Goal: Navigation & Orientation: Understand site structure

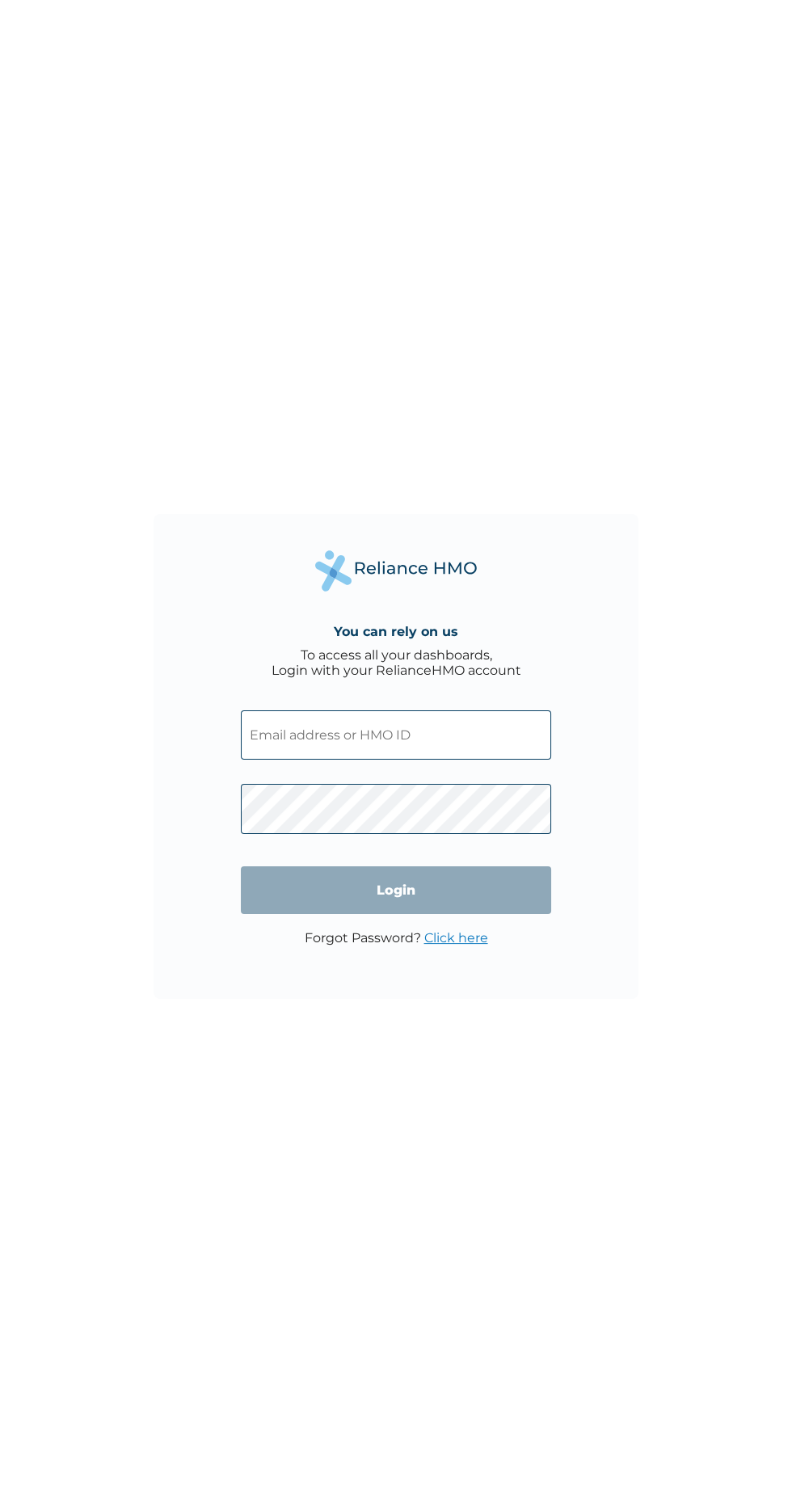
click at [552, 638] on div "You can rely on us To access all your dashboards, Login with your RelianceHMO a…" at bounding box center [396, 756] width 484 height 484
click at [475, 730] on input "text" at bounding box center [396, 735] width 311 height 49
click input "Login" at bounding box center [396, 890] width 311 height 48
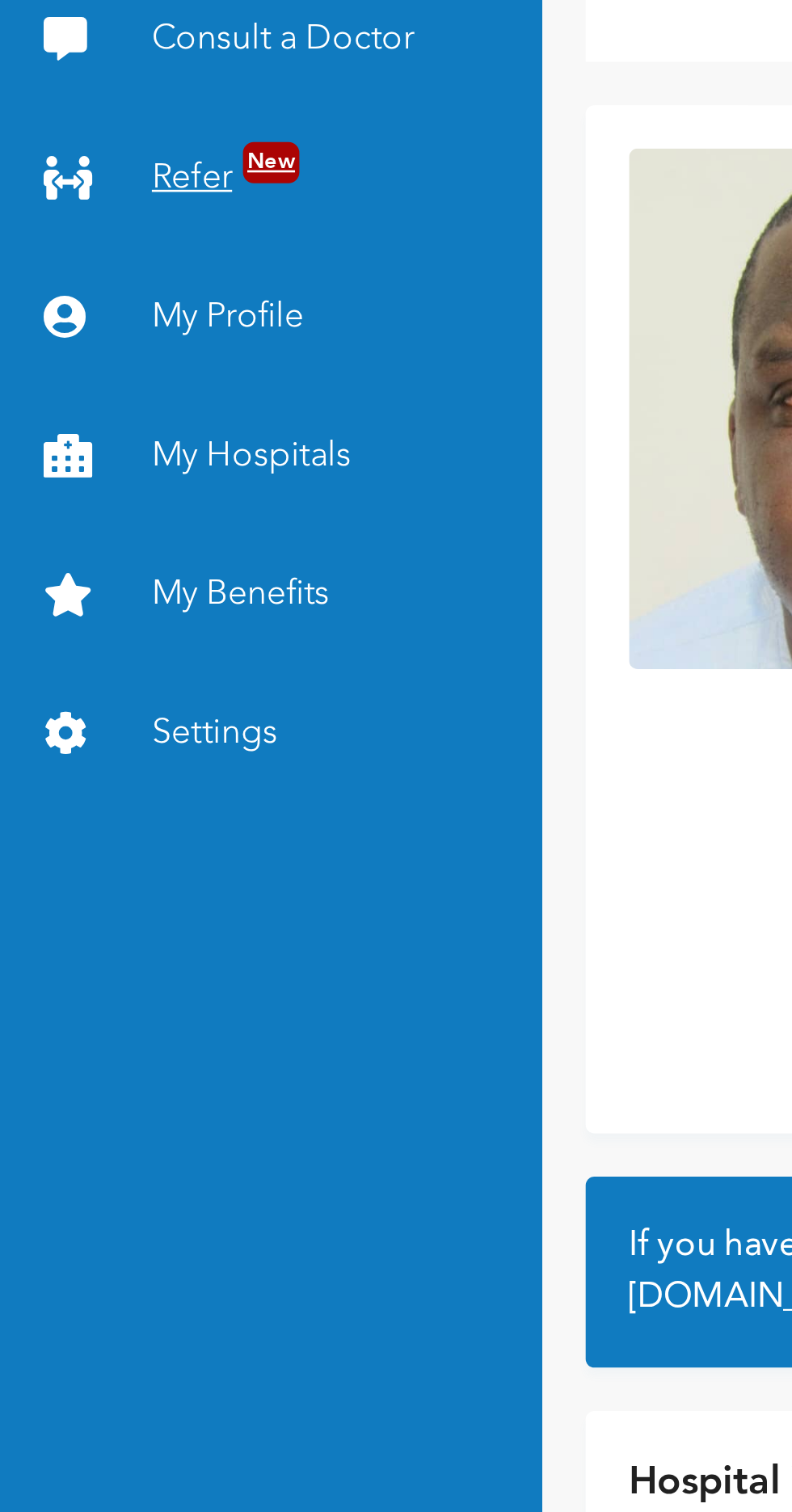
click at [101, 190] on span "New" at bounding box center [102, 188] width 21 height 16
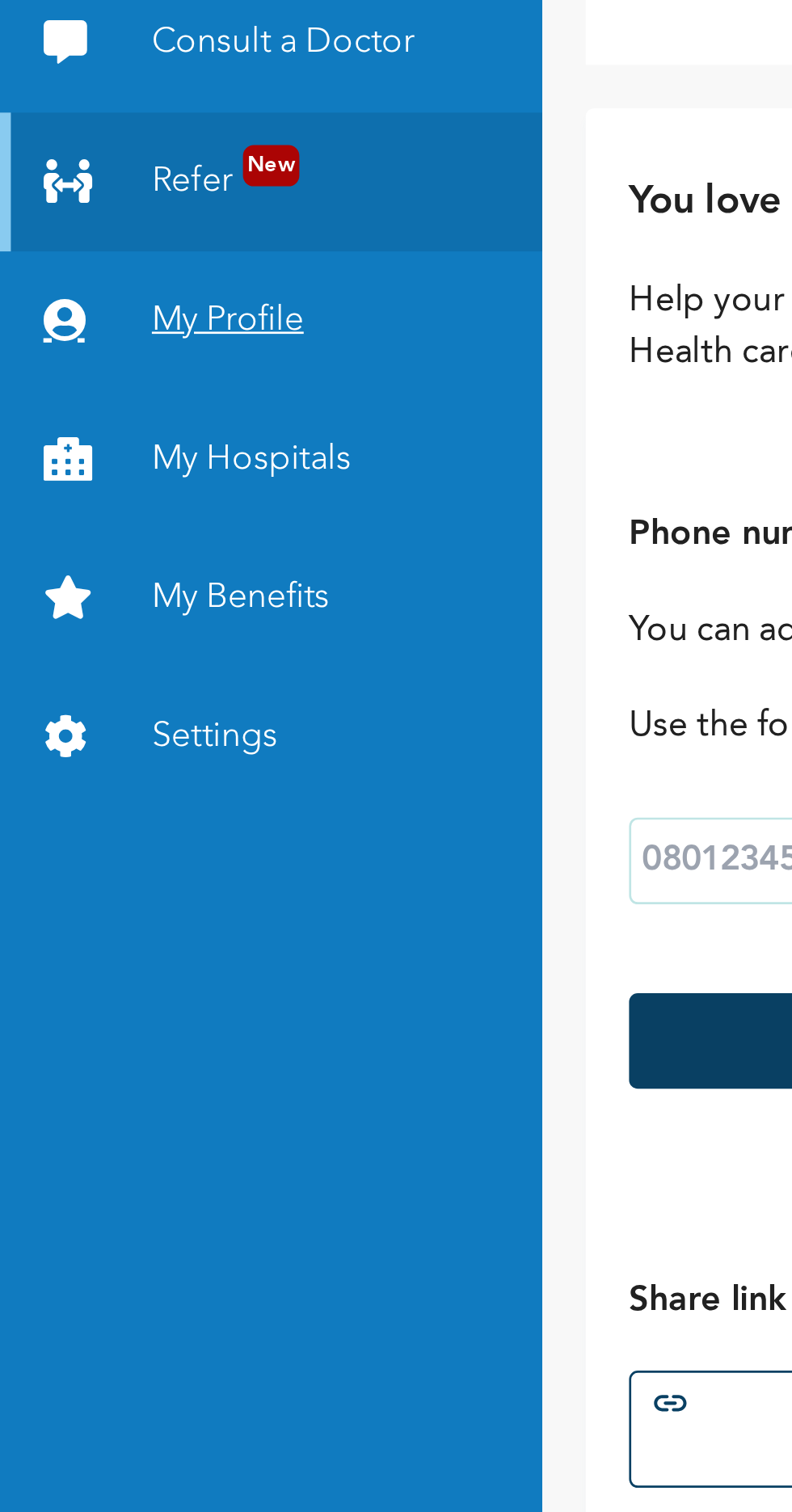
click at [123, 241] on link "My Profile" at bounding box center [101, 245] width 202 height 52
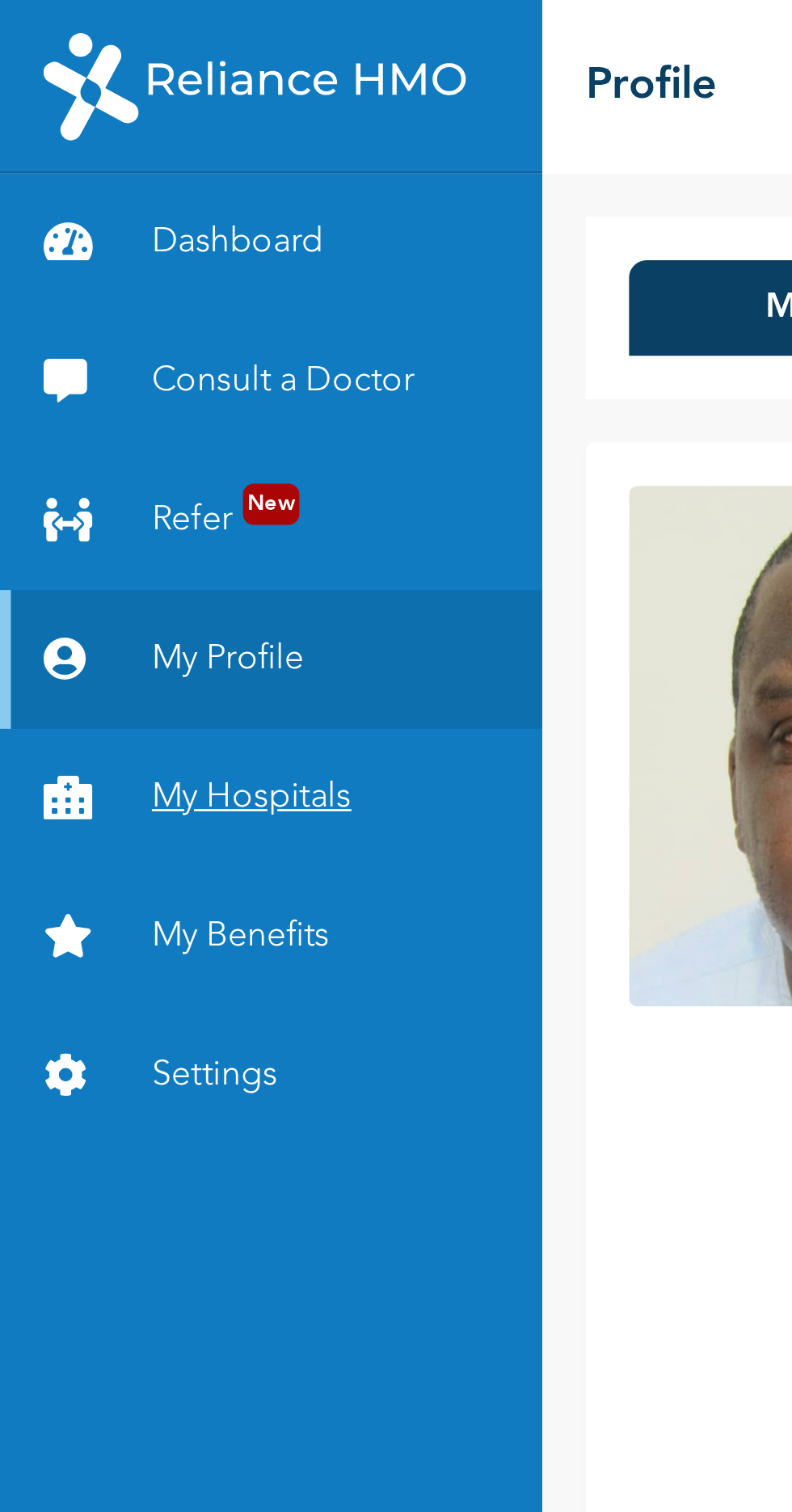
click at [106, 296] on link "My Hospitals" at bounding box center [101, 297] width 202 height 52
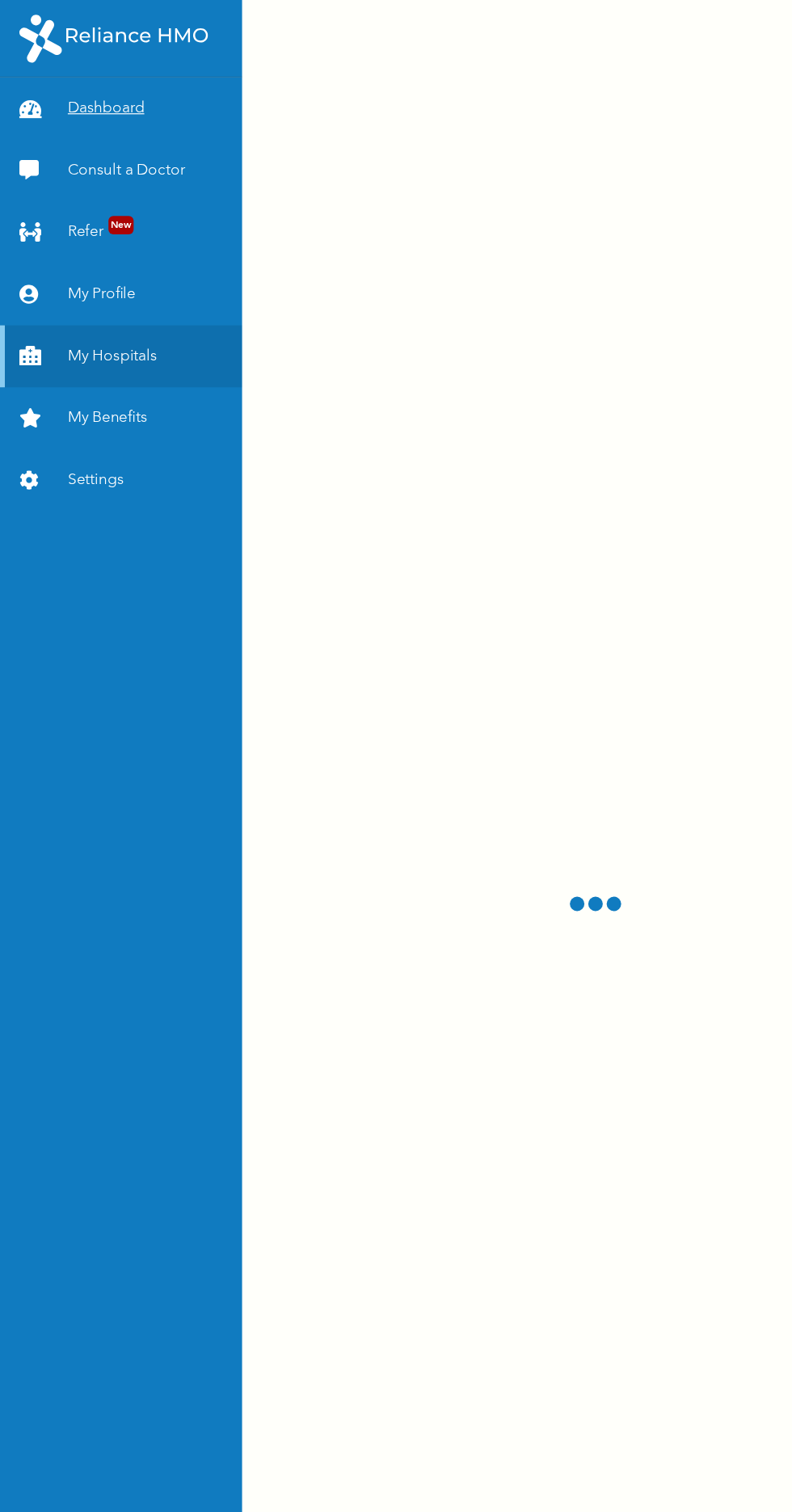
click at [141, 64] on link "Dashboard" at bounding box center [101, 90] width 202 height 52
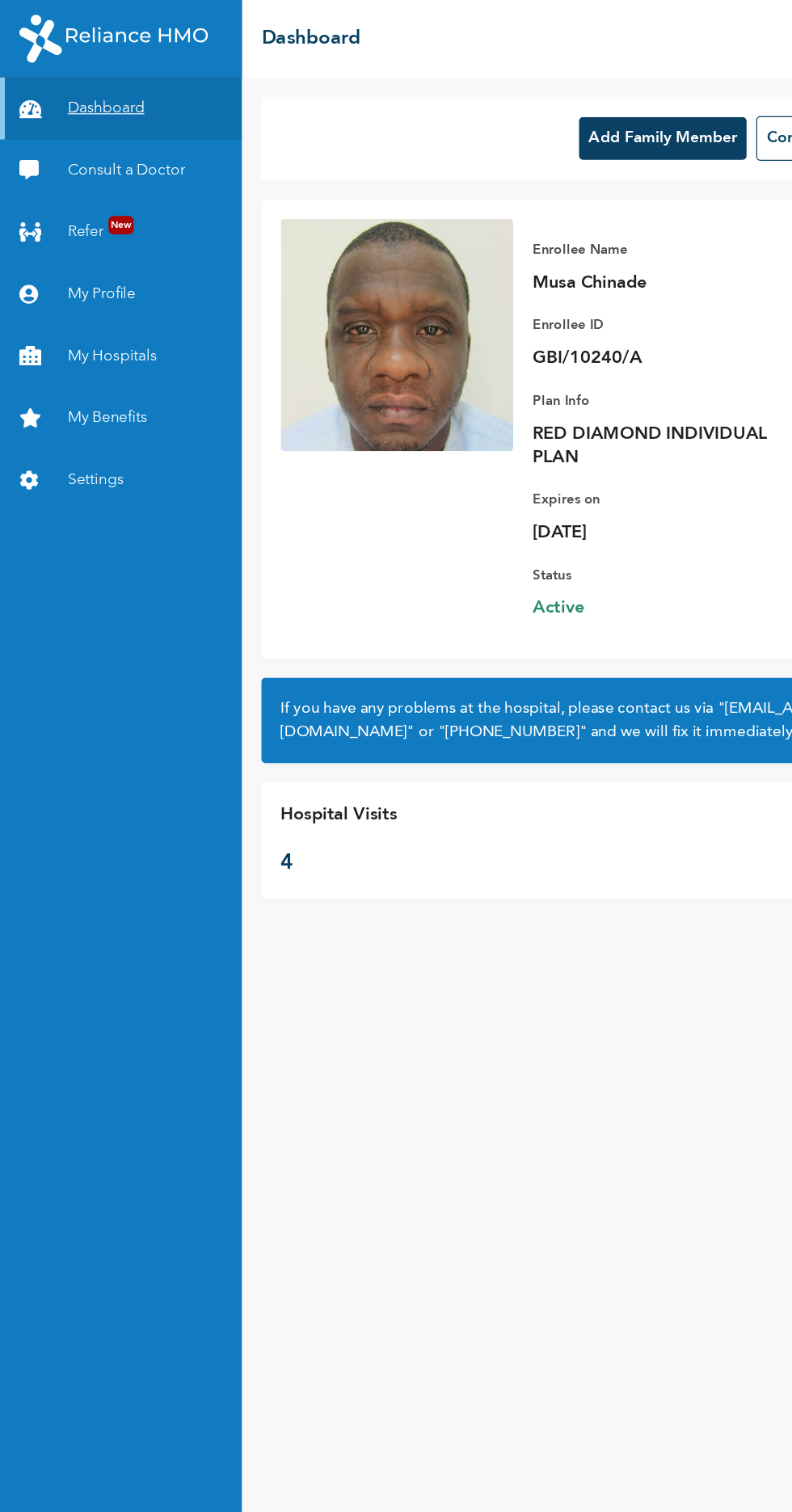
click at [133, 89] on link "Dashboard" at bounding box center [101, 90] width 202 height 52
click at [173, 15] on img at bounding box center [95, 31] width 157 height 40
click at [158, 27] on img at bounding box center [95, 31] width 157 height 40
click at [113, 399] on link "Settings" at bounding box center [101, 400] width 202 height 52
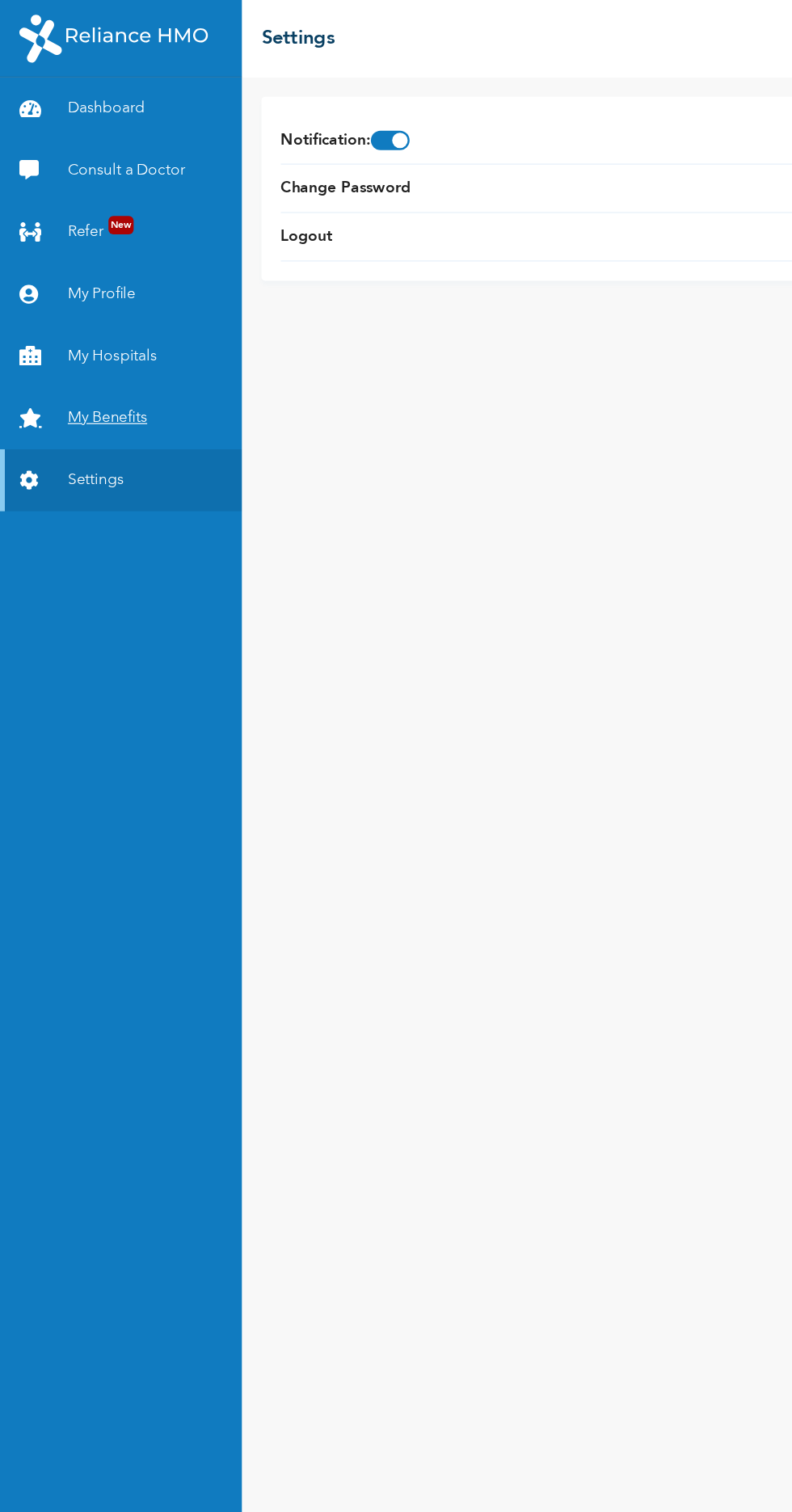
click at [131, 357] on link "My Benefits" at bounding box center [101, 349] width 202 height 52
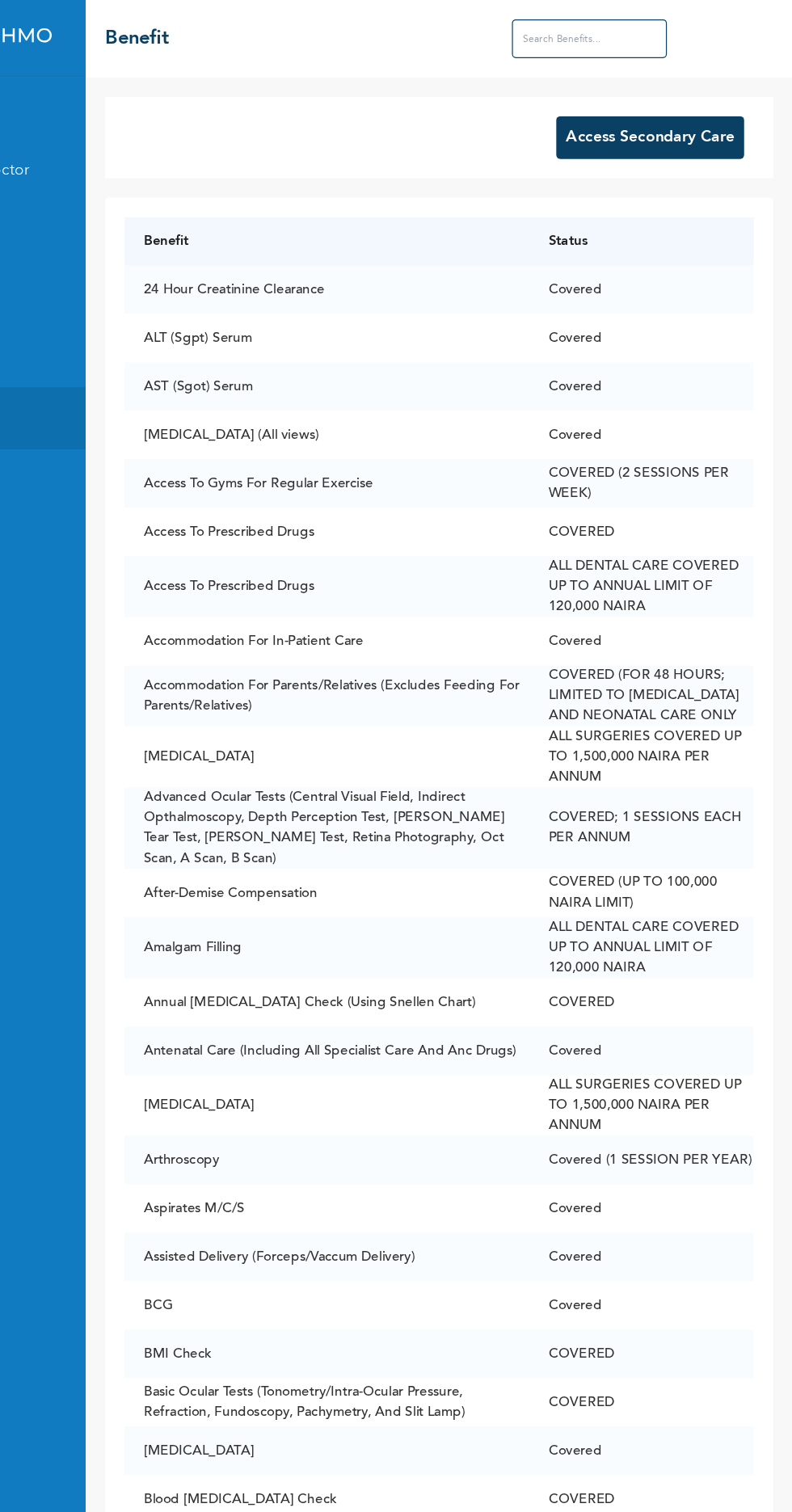
scroll to position [2, 0]
